Goal: Check status: Check status

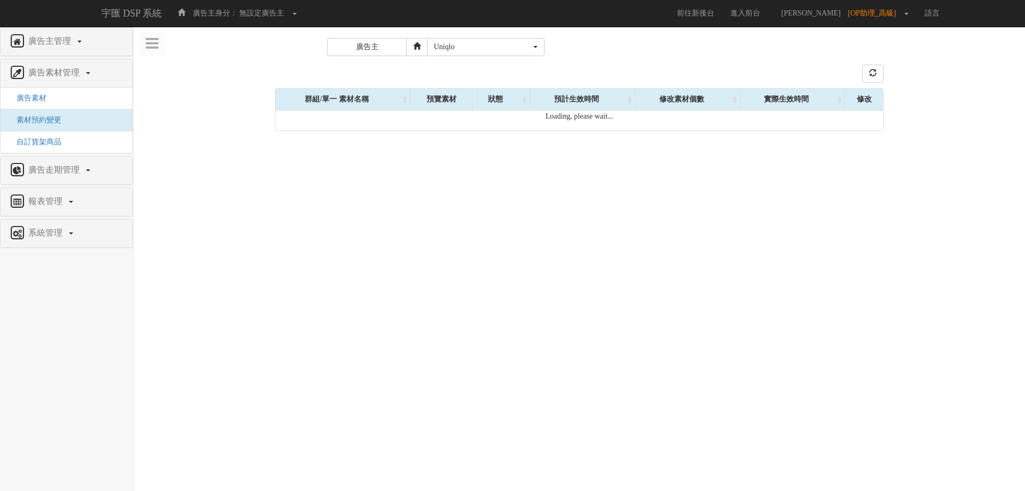
select select "77"
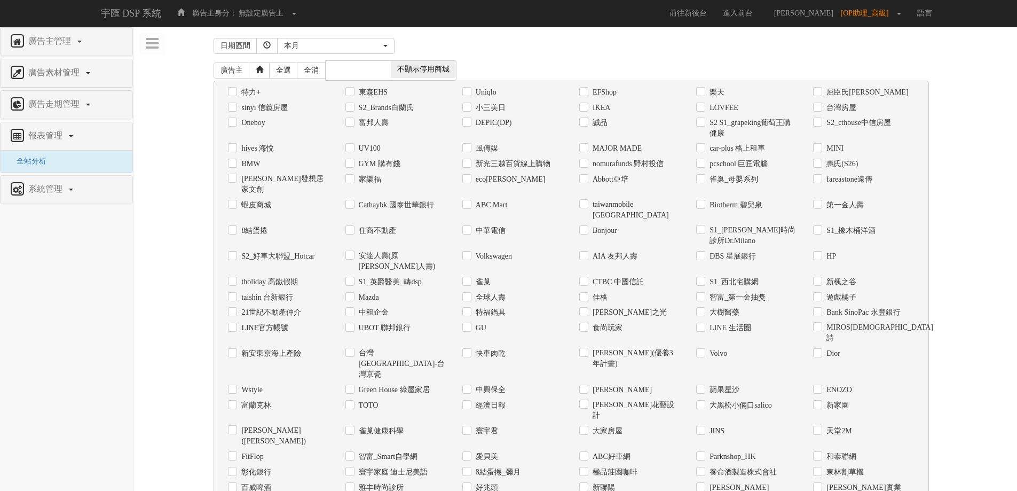
click at [492, 92] on label "Uniqlo" at bounding box center [484, 92] width 23 height 11
click at [469, 92] on input "Uniqlo" at bounding box center [465, 92] width 7 height 7
checkbox input "true"
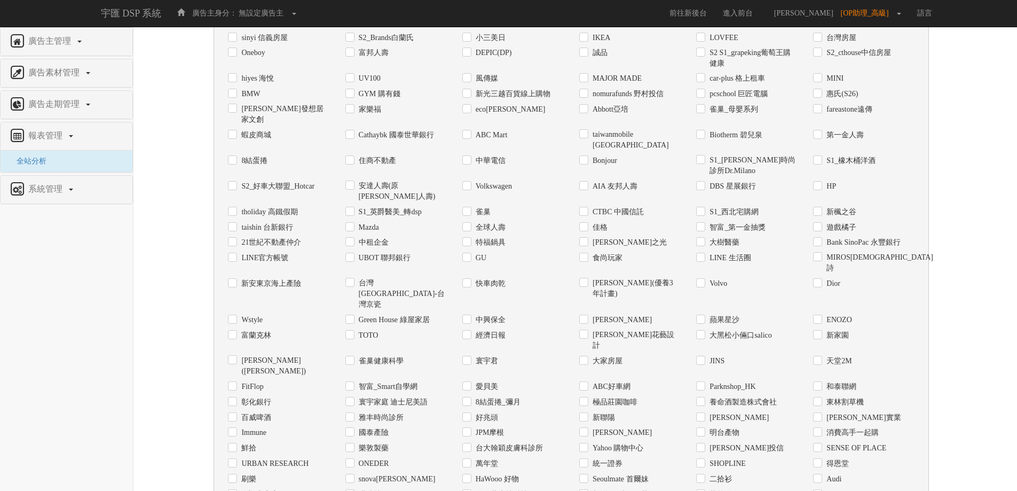
scroll to position [389, 0]
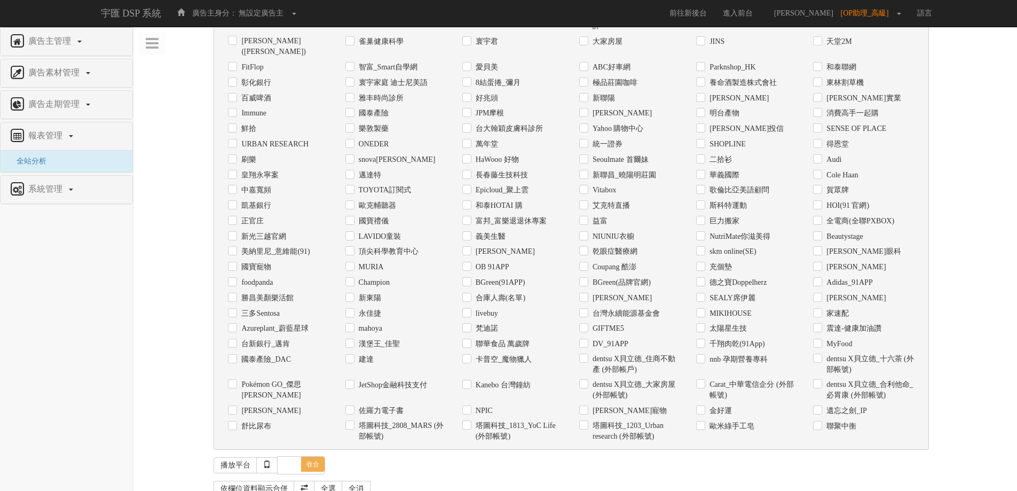
checkbox input "true"
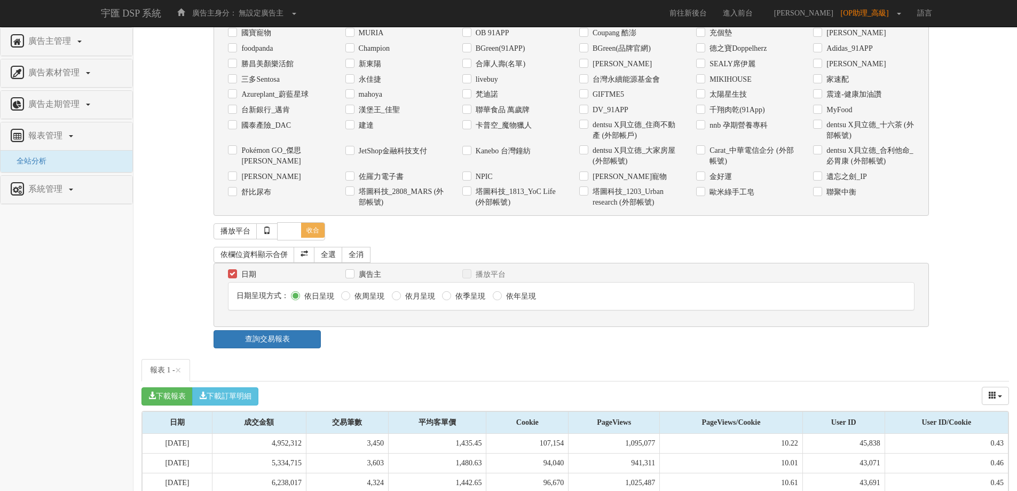
scroll to position [800, 0]
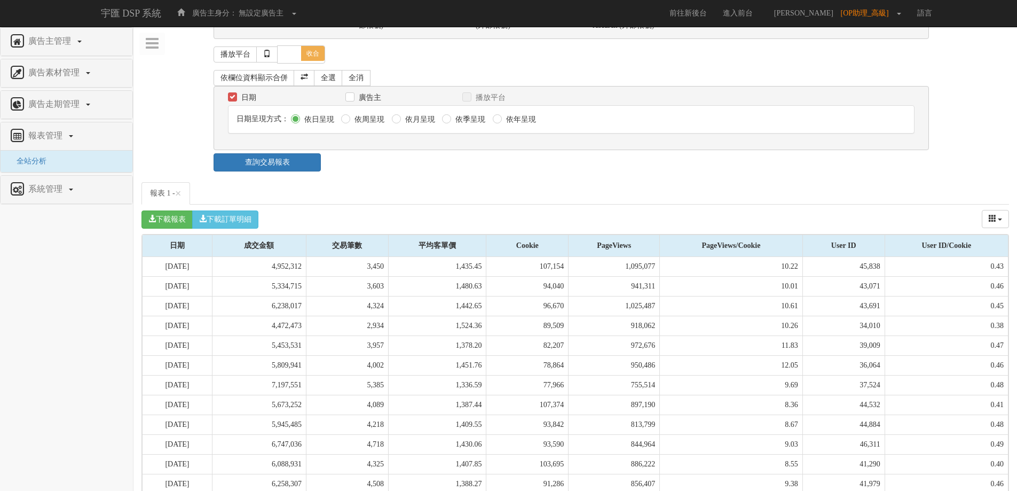
drag, startPoint x: 166, startPoint y: 426, endPoint x: 1004, endPoint y: 431, distance: 838.4
copy tr "[DATE] 6,619,971 4,680 1,414.52 90,496 835,683 9.23 42,250 0.47"
